Goal: Use online tool/utility

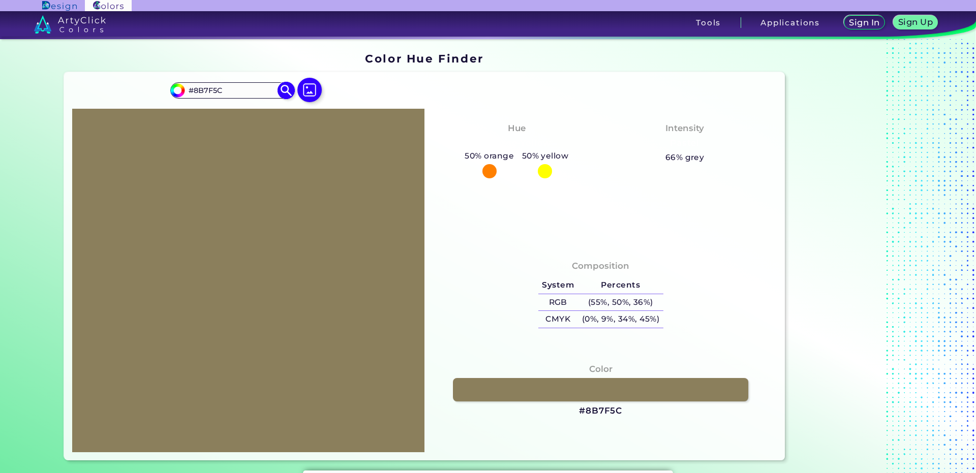
drag, startPoint x: 249, startPoint y: 87, endPoint x: 176, endPoint y: 89, distance: 73.2
click at [178, 88] on div "#8b7f5c #8B7F5C Acadia ◉ Acid Green ◉ Aero Blue ◉ Alabaster ◉ Albescent White ◉…" at bounding box center [231, 90] width 123 height 16
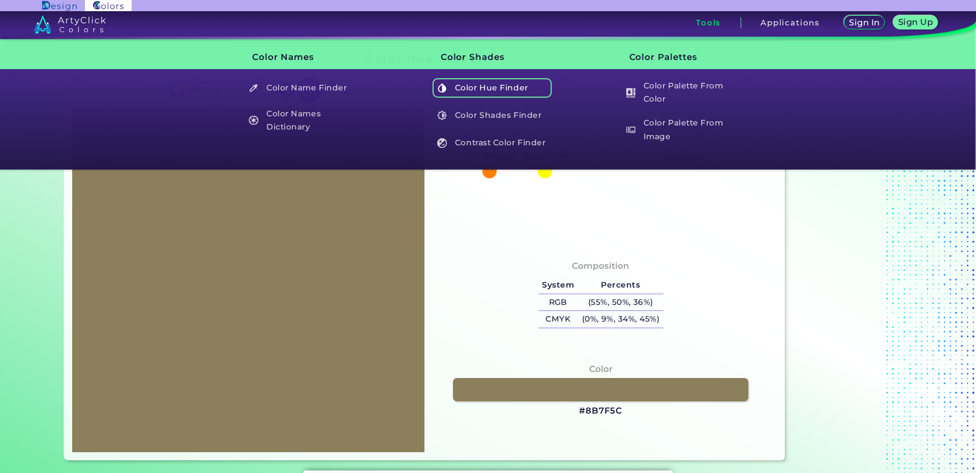
click at [502, 86] on h5 "Color Hue Finder" at bounding box center [491, 87] width 119 height 19
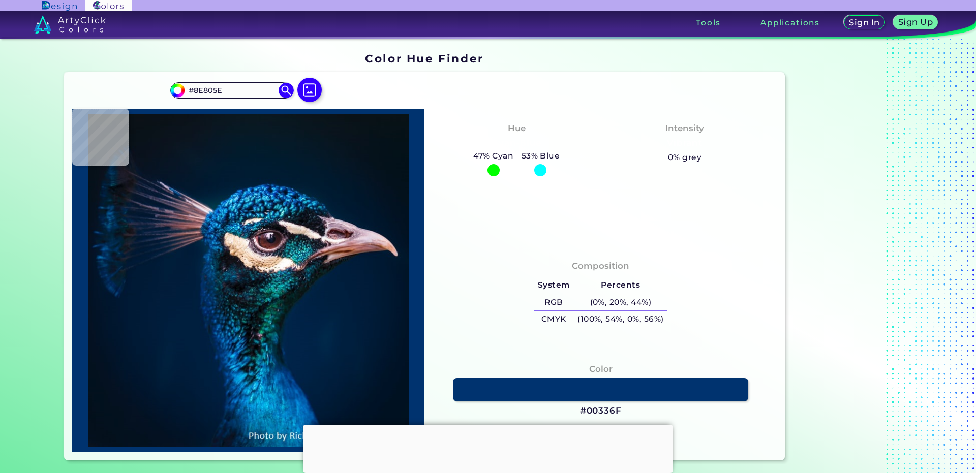
type input "#8E805E"
type input "#8e805e"
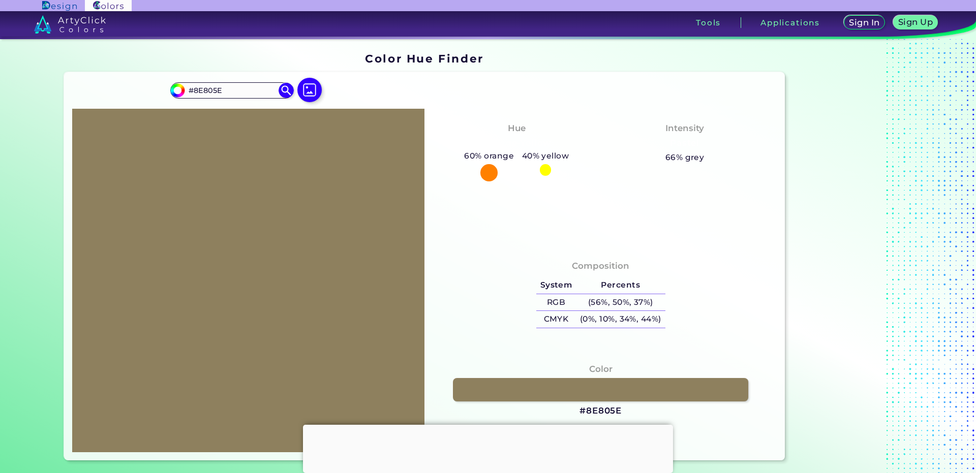
click at [483, 425] on div at bounding box center [488, 425] width 370 height 0
